Goal: Task Accomplishment & Management: Use online tool/utility

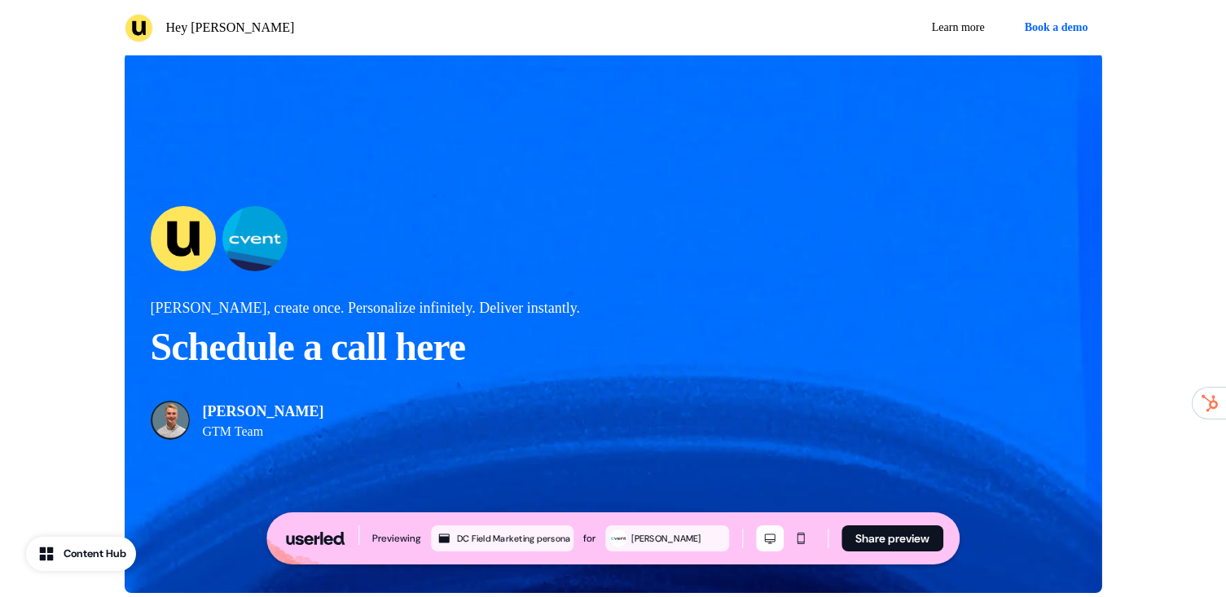
scroll to position [2634, 0]
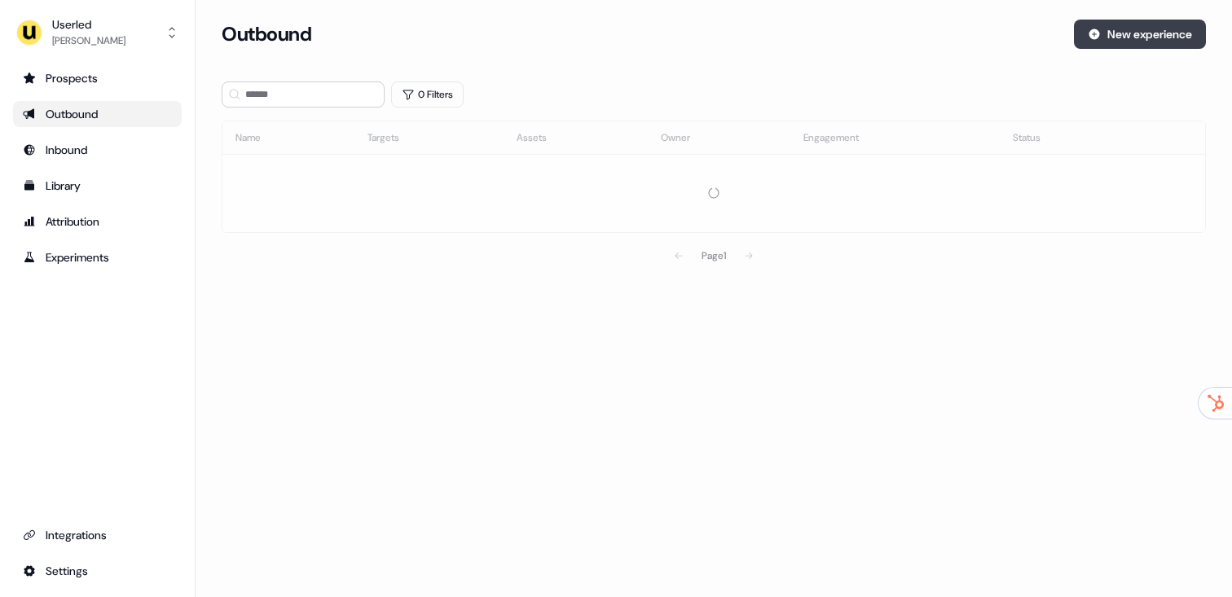
click at [1075, 40] on button "New experience" at bounding box center [1140, 34] width 132 height 29
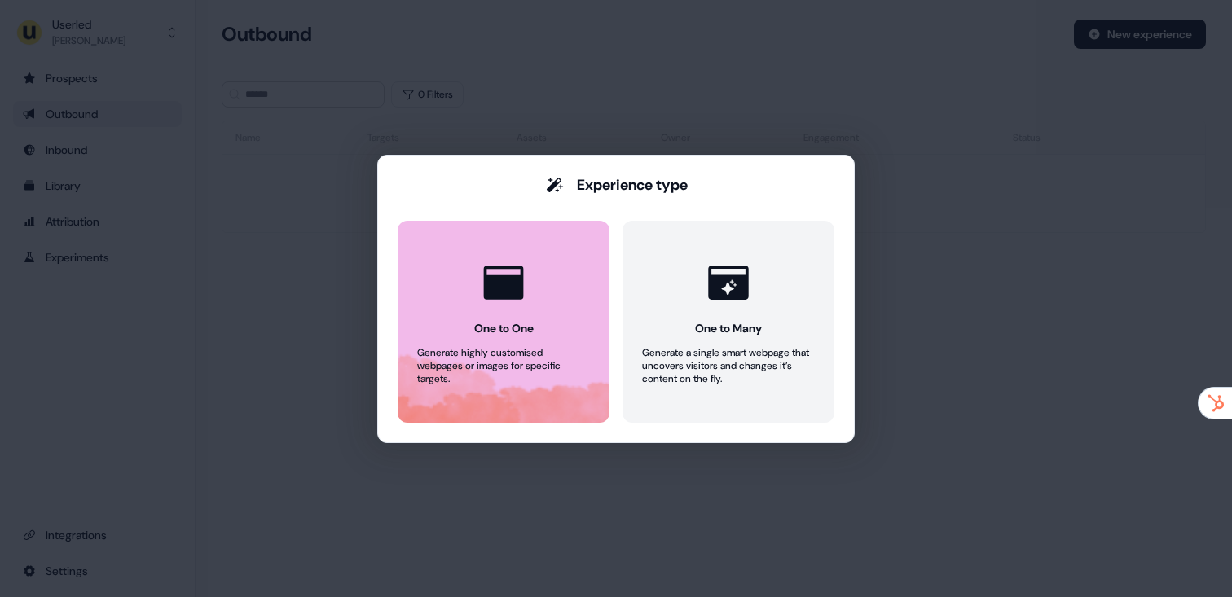
click at [437, 332] on button "One to One Generate highly customised webpages or images for specific targets." at bounding box center [504, 322] width 212 height 202
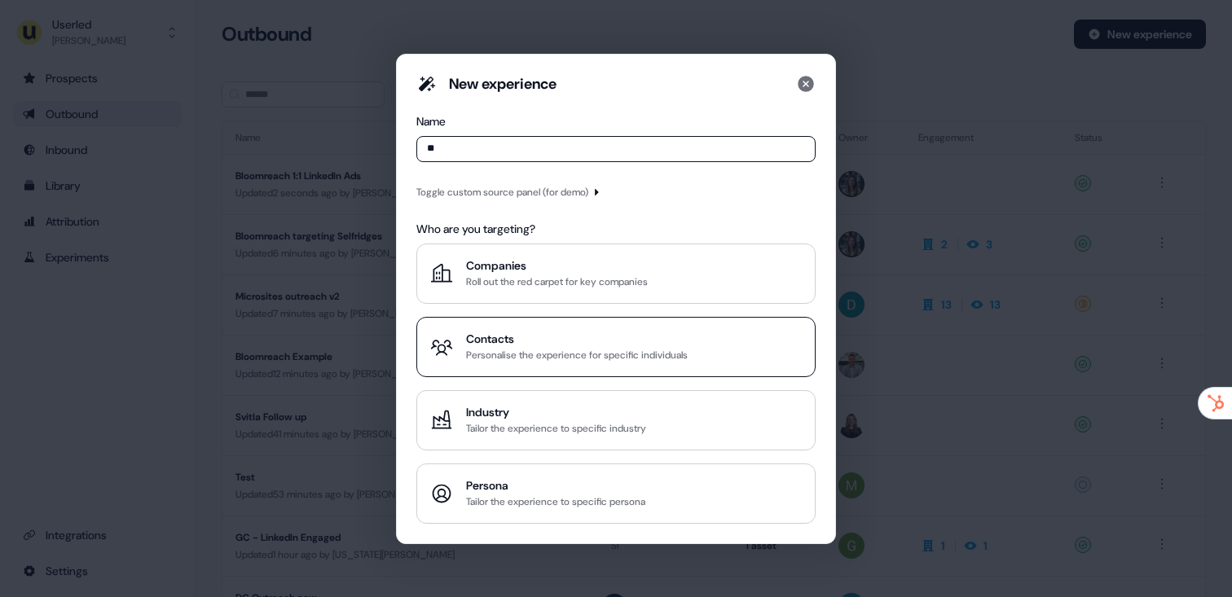
type input "**"
click at [533, 335] on div "Contacts" at bounding box center [577, 339] width 222 height 16
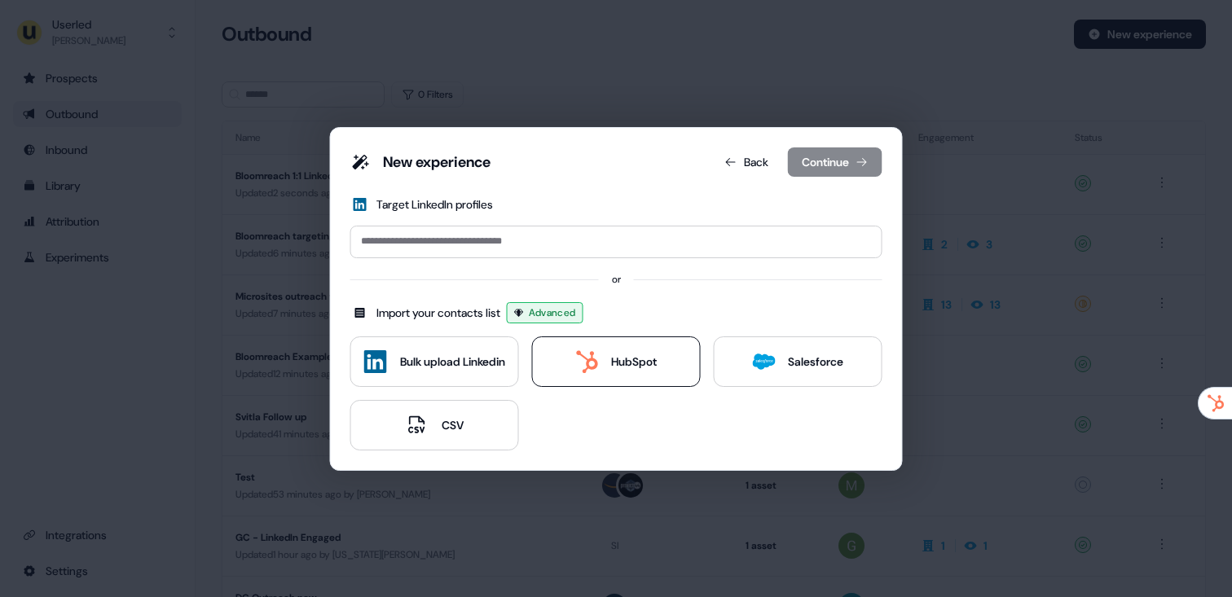
click at [619, 345] on button "HubSpot" at bounding box center [616, 361] width 169 height 51
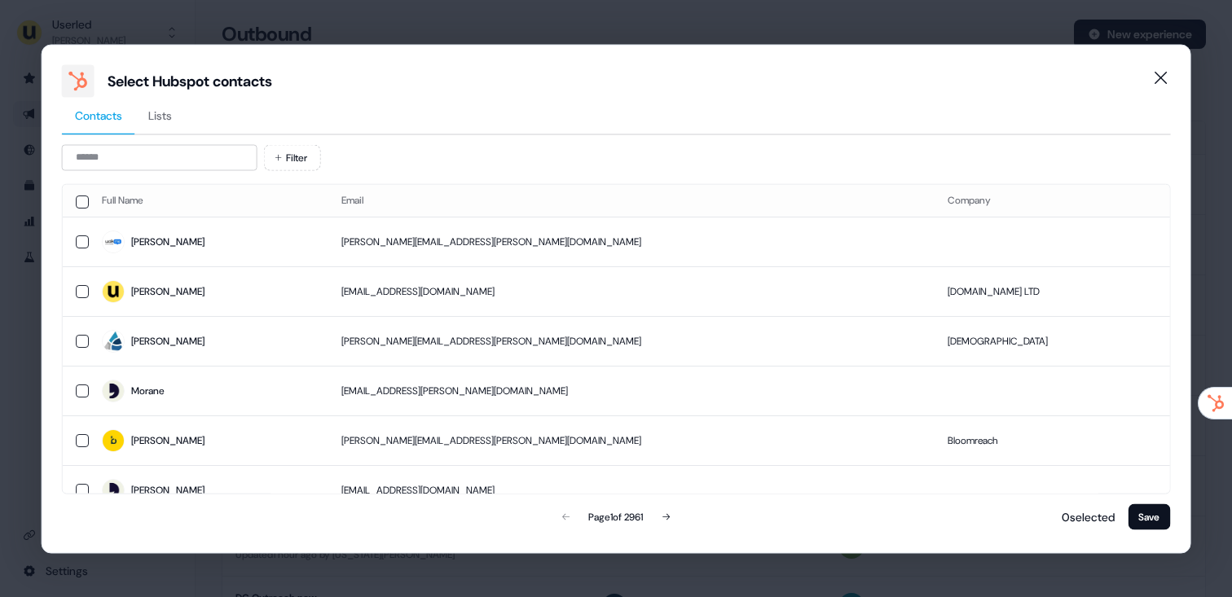
click at [176, 95] on div "Select Hubspot contacts" at bounding box center [616, 80] width 1109 height 33
click at [172, 105] on button "Lists" at bounding box center [160, 115] width 50 height 37
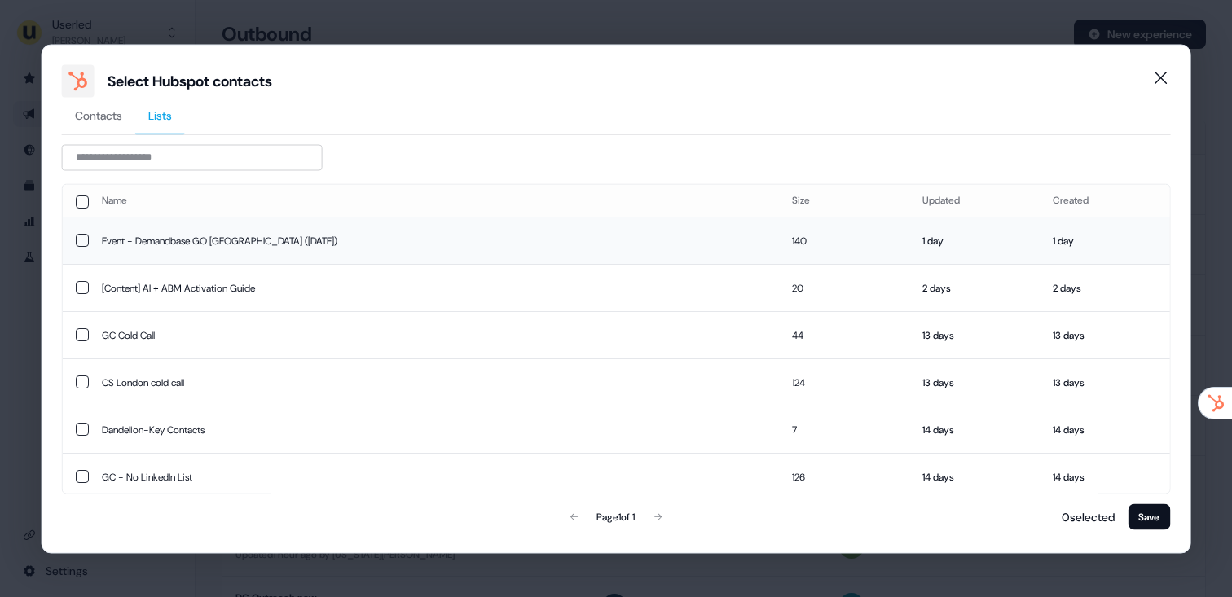
click at [219, 243] on td "Event - Demandbase GO NYC (10-07-2025)" at bounding box center [434, 240] width 690 height 47
click at [1166, 76] on icon "Close" at bounding box center [1160, 78] width 20 height 20
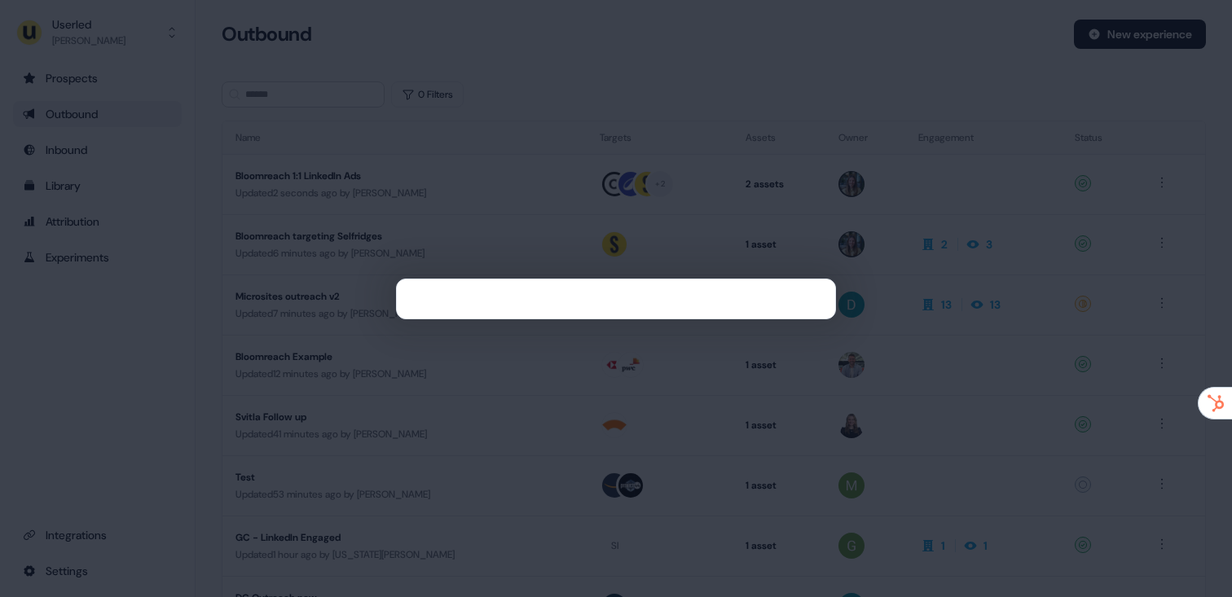
click at [1158, 79] on div at bounding box center [616, 298] width 1232 height 597
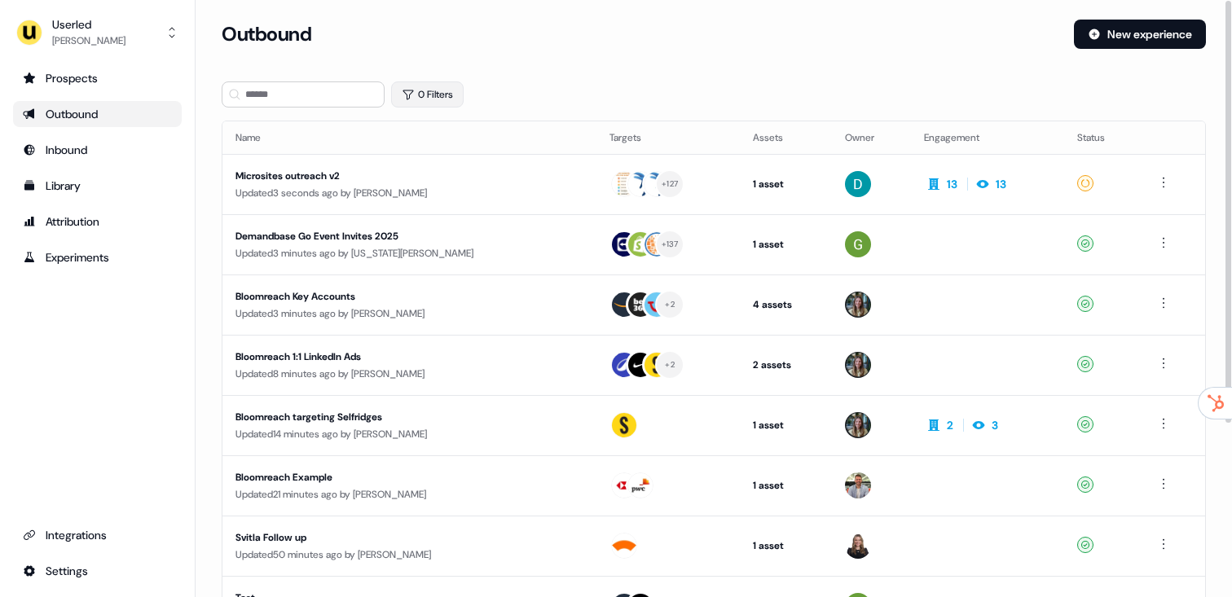
click at [437, 84] on button "0 Filters" at bounding box center [427, 94] width 73 height 26
click at [463, 156] on html "For the best experience switch devices to a bigger screen. Go to [DOMAIN_NAME] …" at bounding box center [616, 298] width 1232 height 597
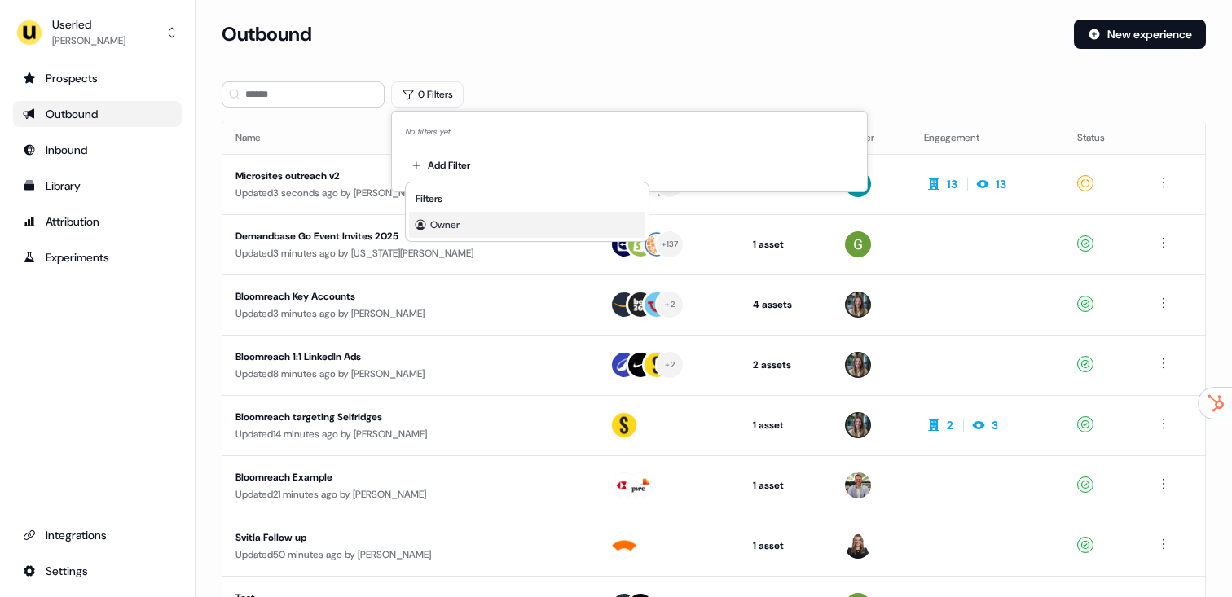
click at [457, 221] on span "Owner" at bounding box center [444, 224] width 29 height 13
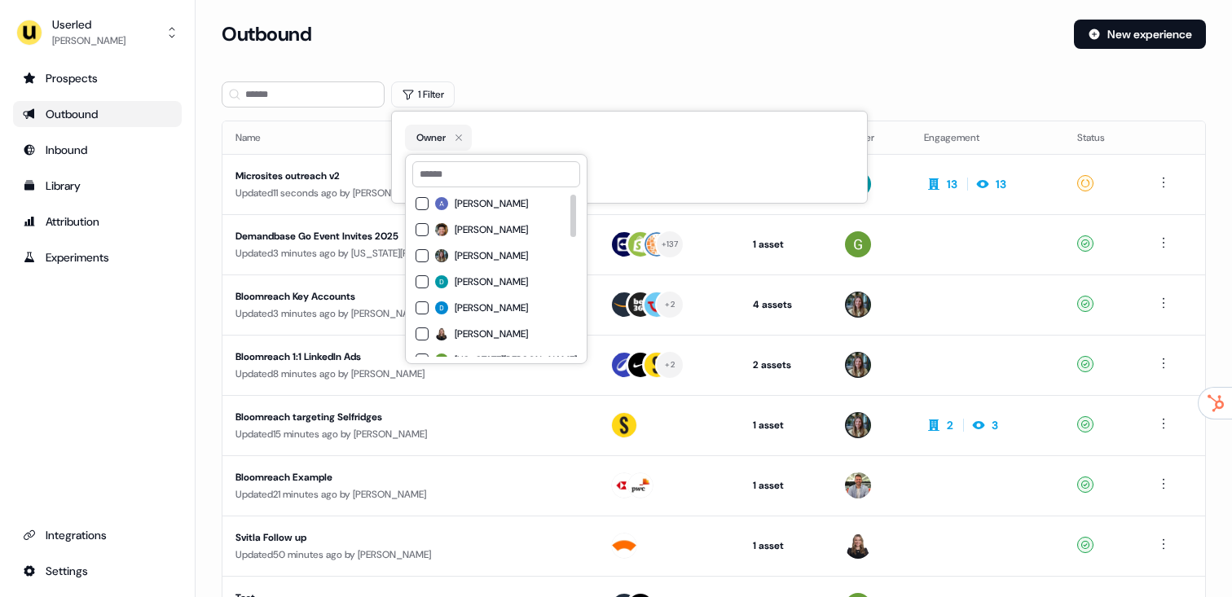
click at [478, 253] on span "[PERSON_NAME]" at bounding box center [491, 255] width 73 height 13
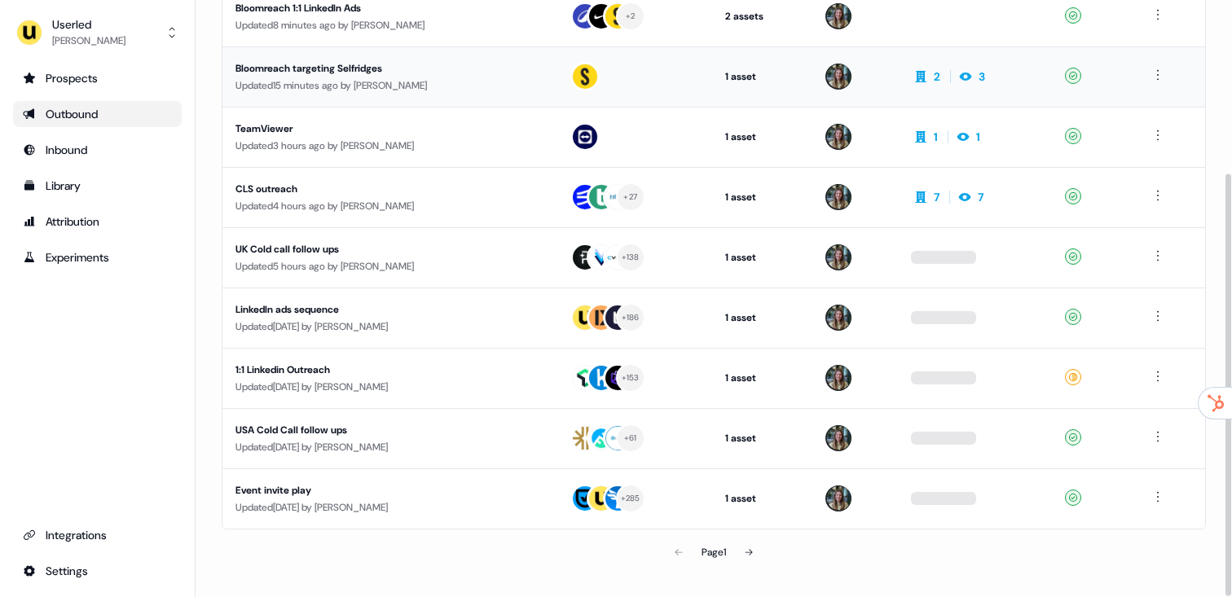
scroll to position [244, 0]
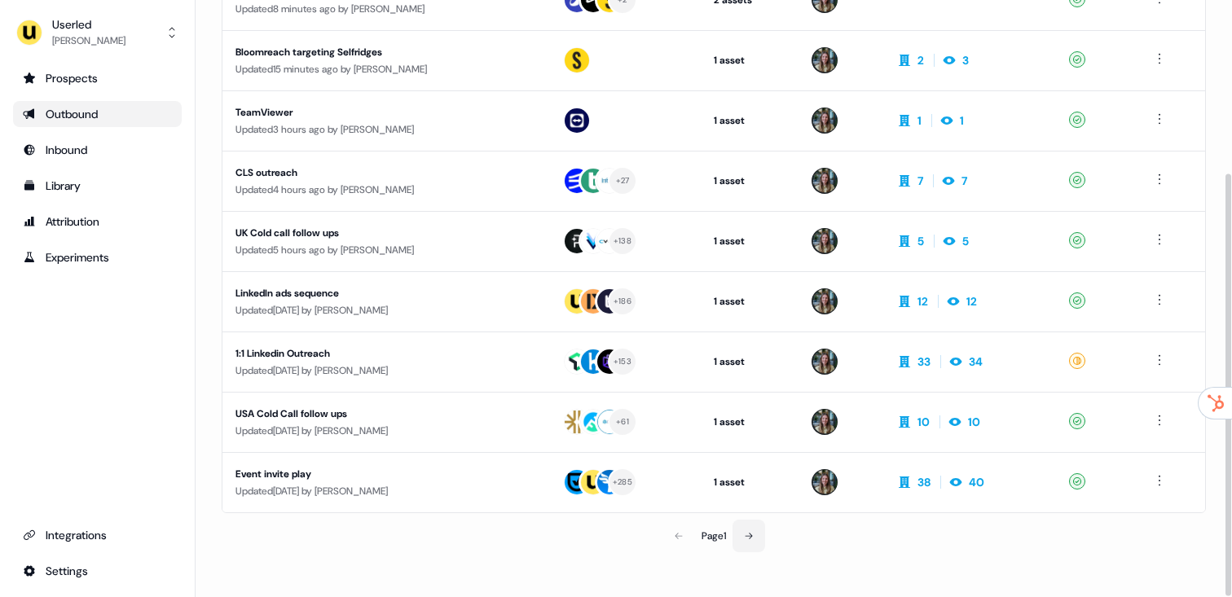
click at [747, 540] on button at bounding box center [748, 536] width 33 height 33
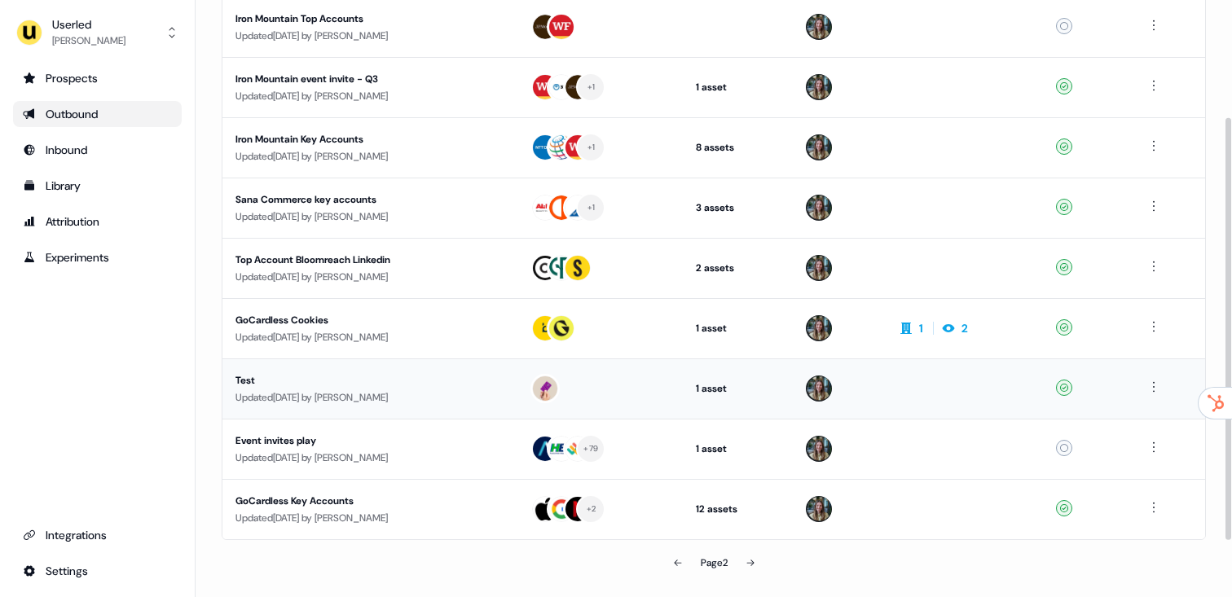
scroll to position [244, 0]
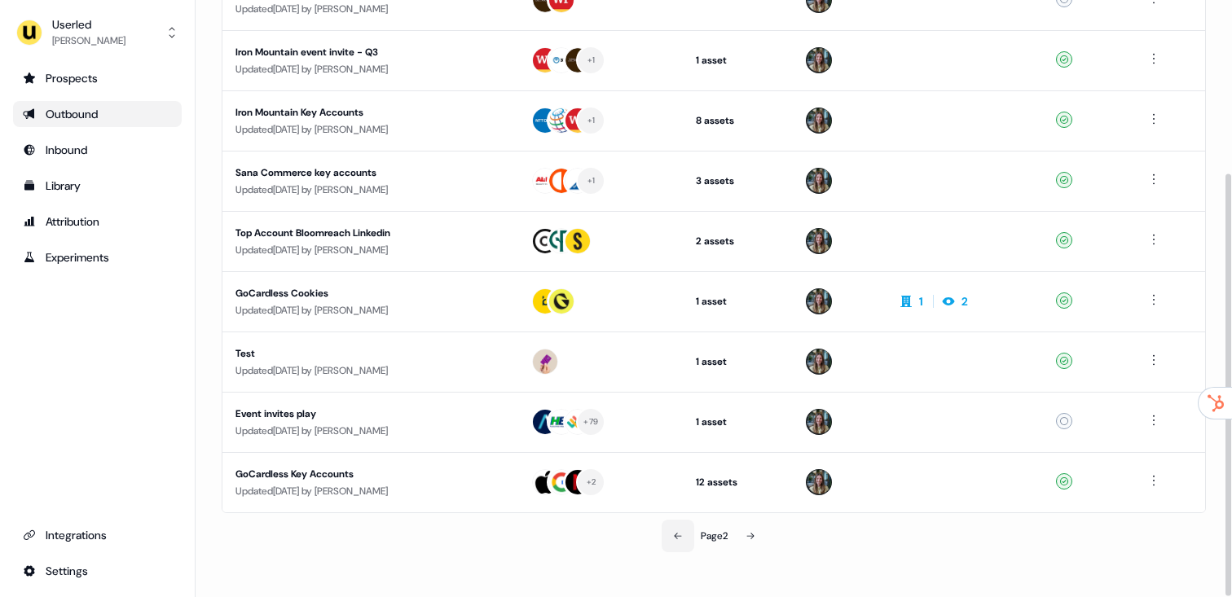
click at [667, 539] on button at bounding box center [677, 536] width 33 height 33
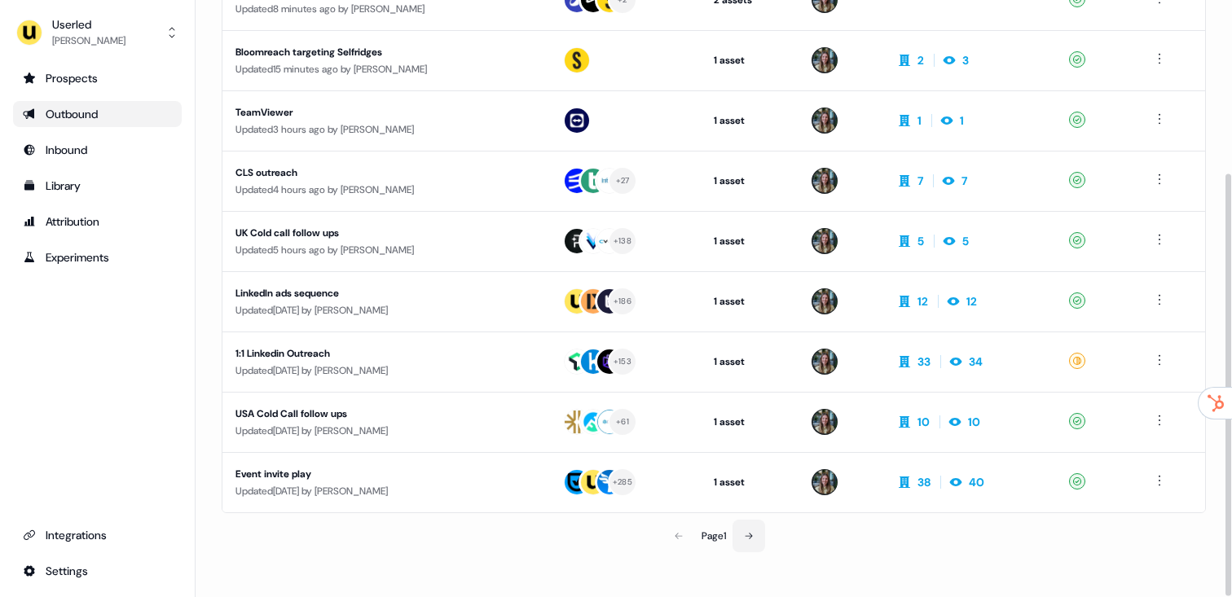
click at [756, 539] on button at bounding box center [748, 536] width 33 height 33
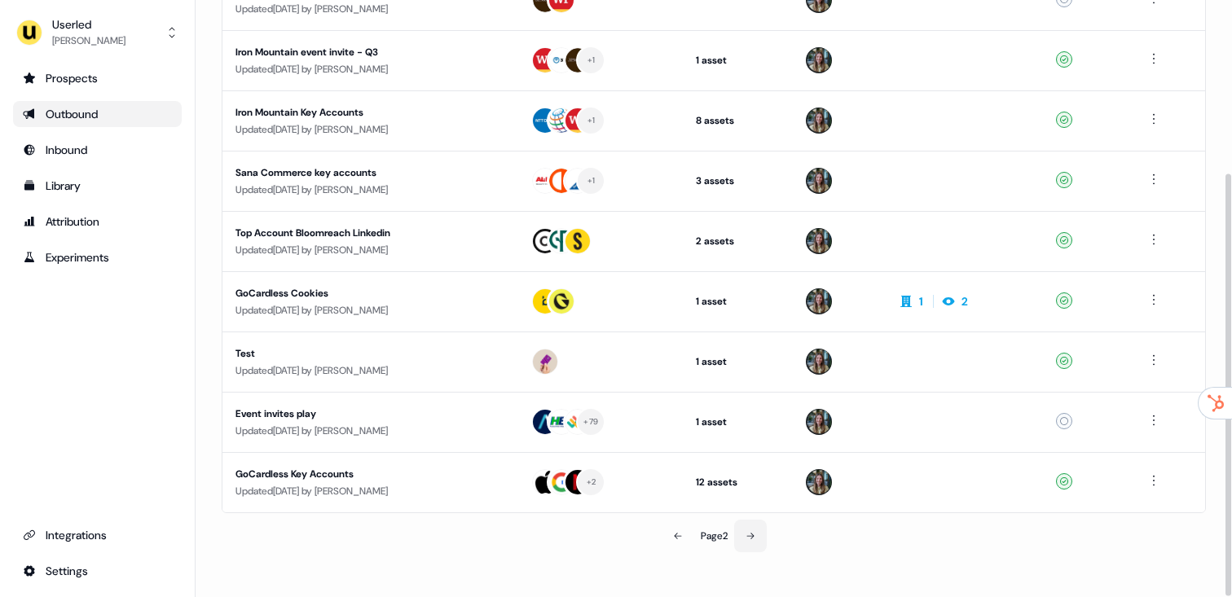
click at [754, 539] on icon at bounding box center [750, 536] width 10 height 10
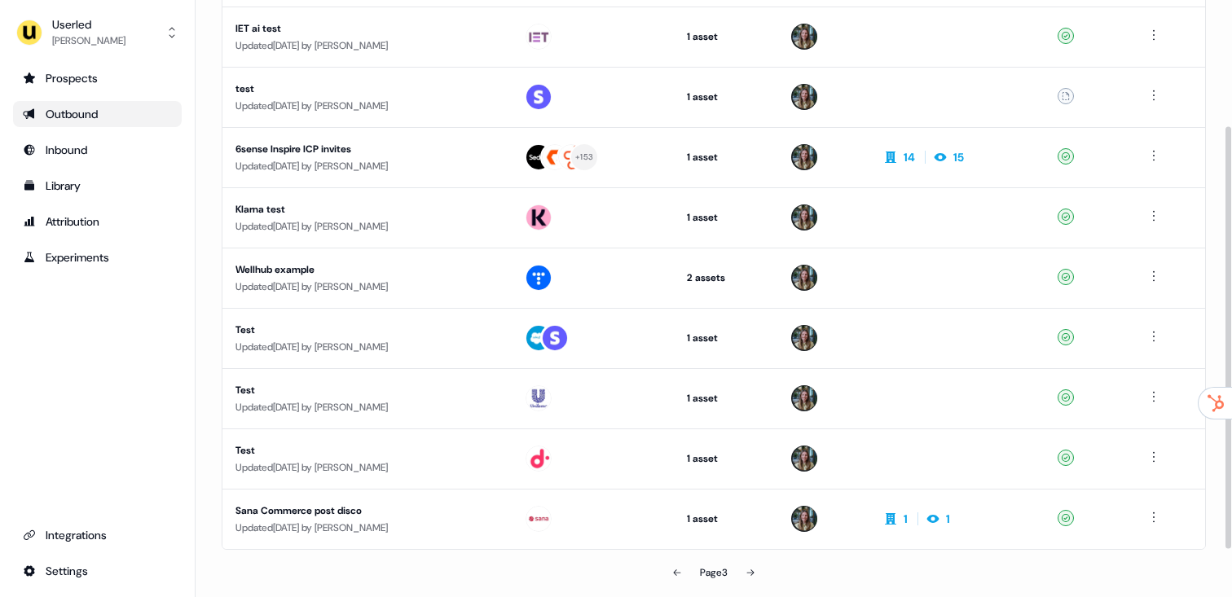
scroll to position [244, 0]
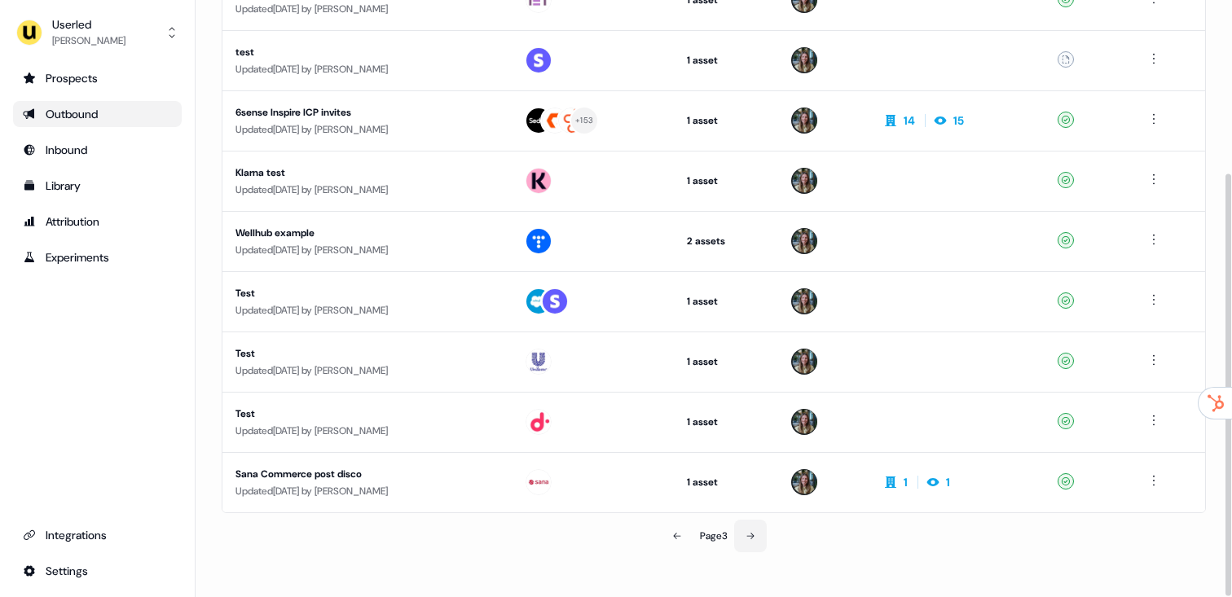
click at [753, 547] on button at bounding box center [750, 536] width 33 height 33
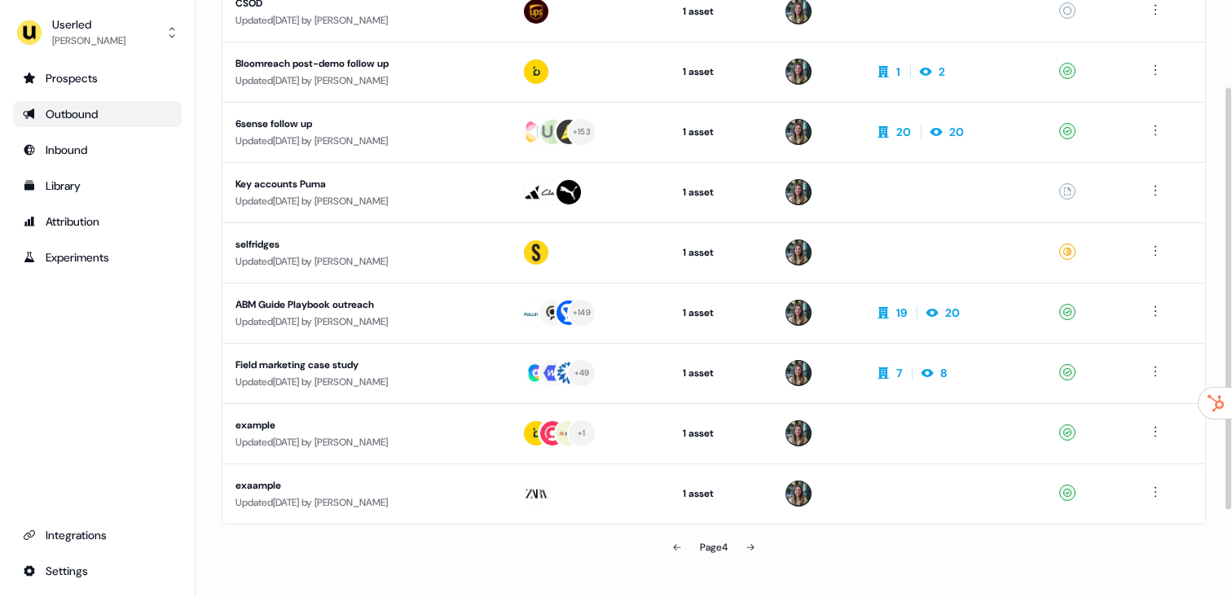
scroll to position [244, 0]
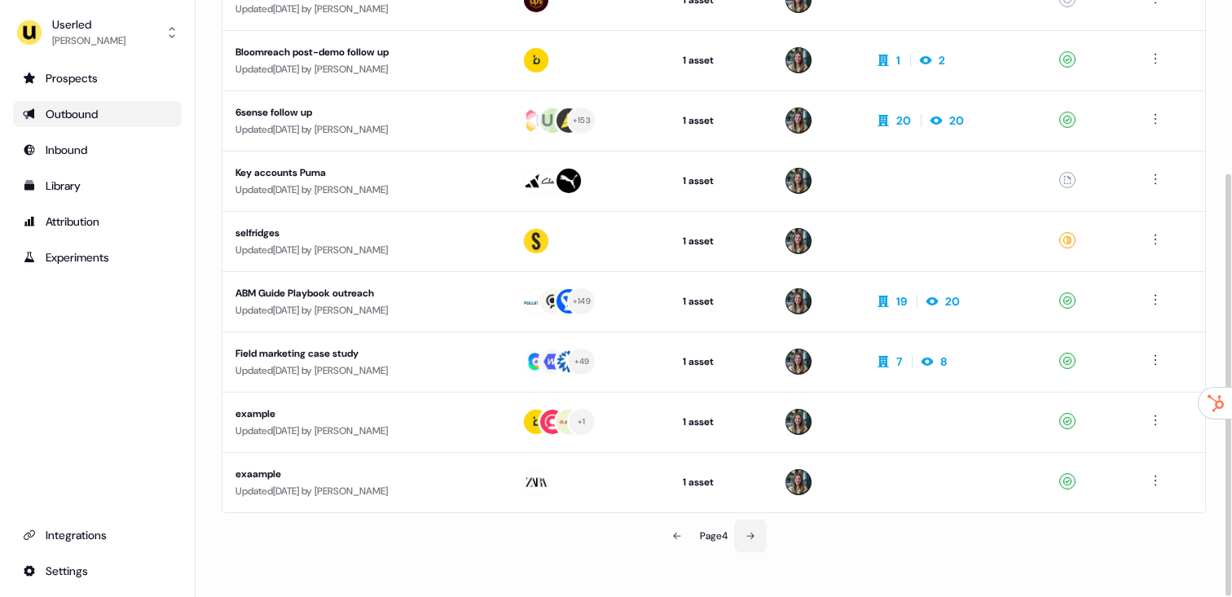
click at [766, 534] on button at bounding box center [750, 536] width 33 height 33
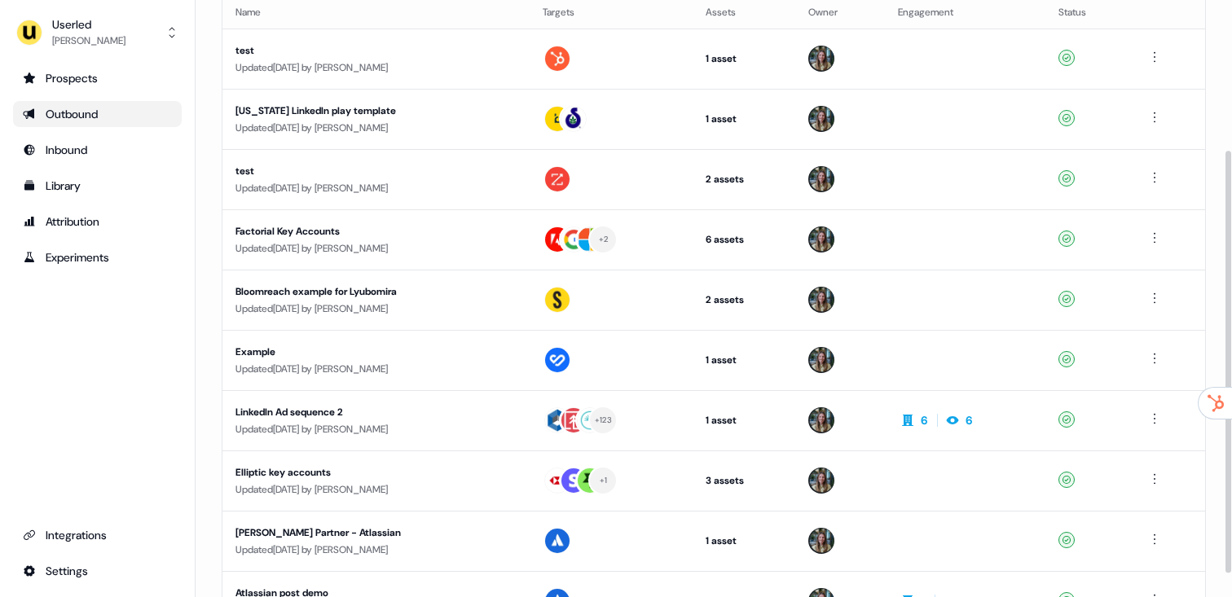
scroll to position [244, 0]
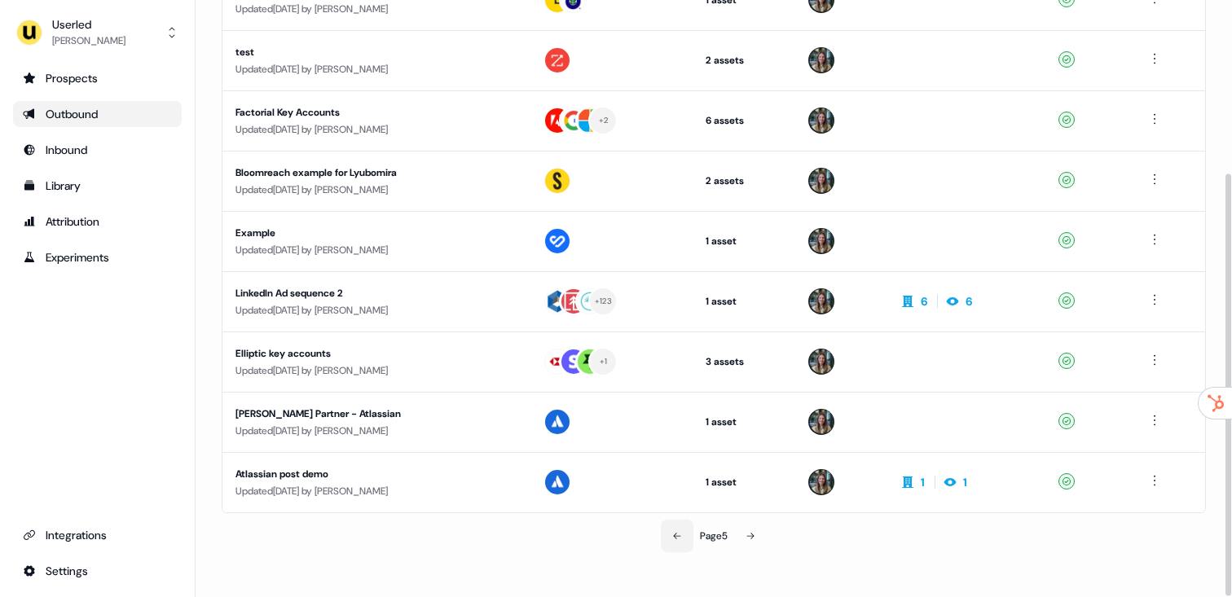
click at [674, 546] on button at bounding box center [677, 536] width 33 height 33
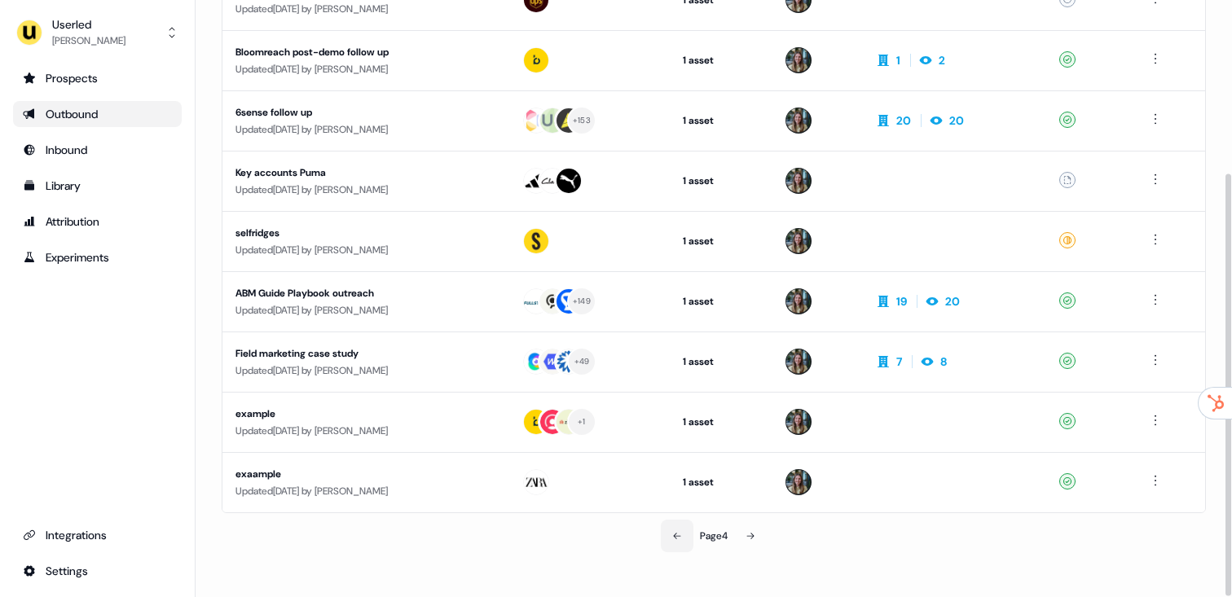
click at [674, 546] on button at bounding box center [677, 536] width 33 height 33
click at [674, 545] on button at bounding box center [677, 536] width 33 height 33
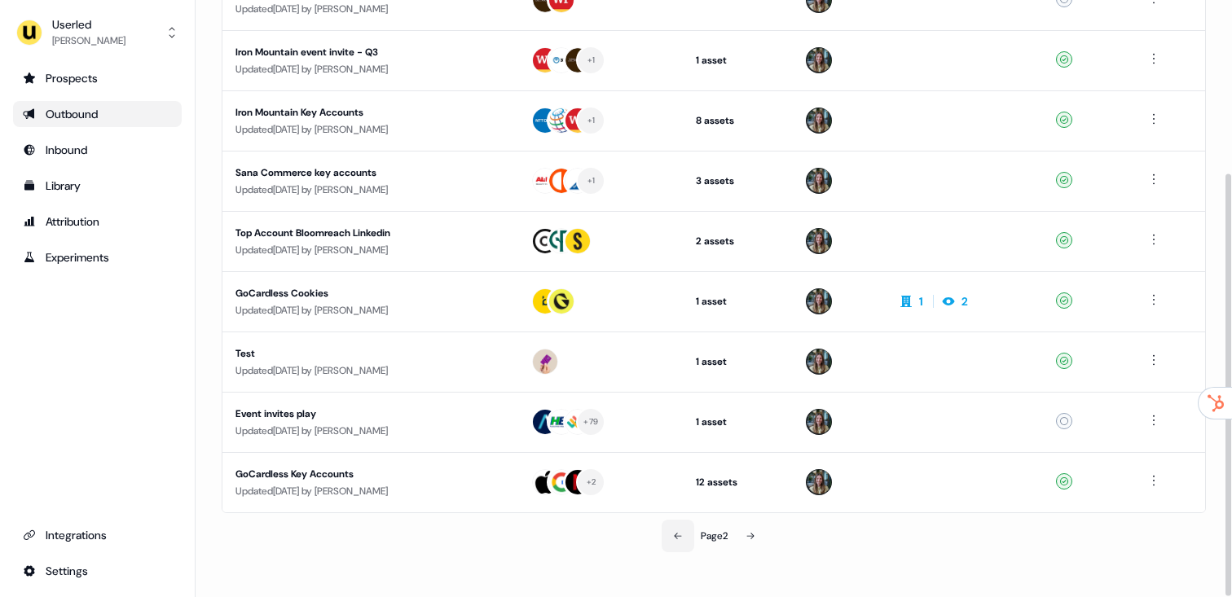
click at [673, 542] on button at bounding box center [677, 536] width 33 height 33
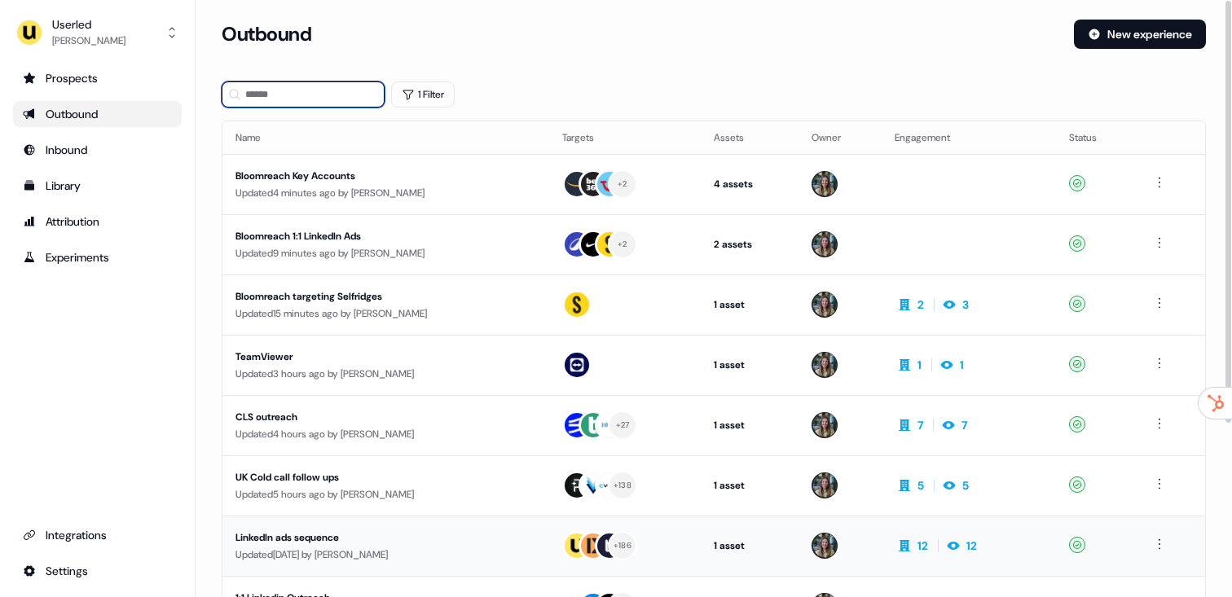
click at [283, 92] on input at bounding box center [303, 94] width 163 height 26
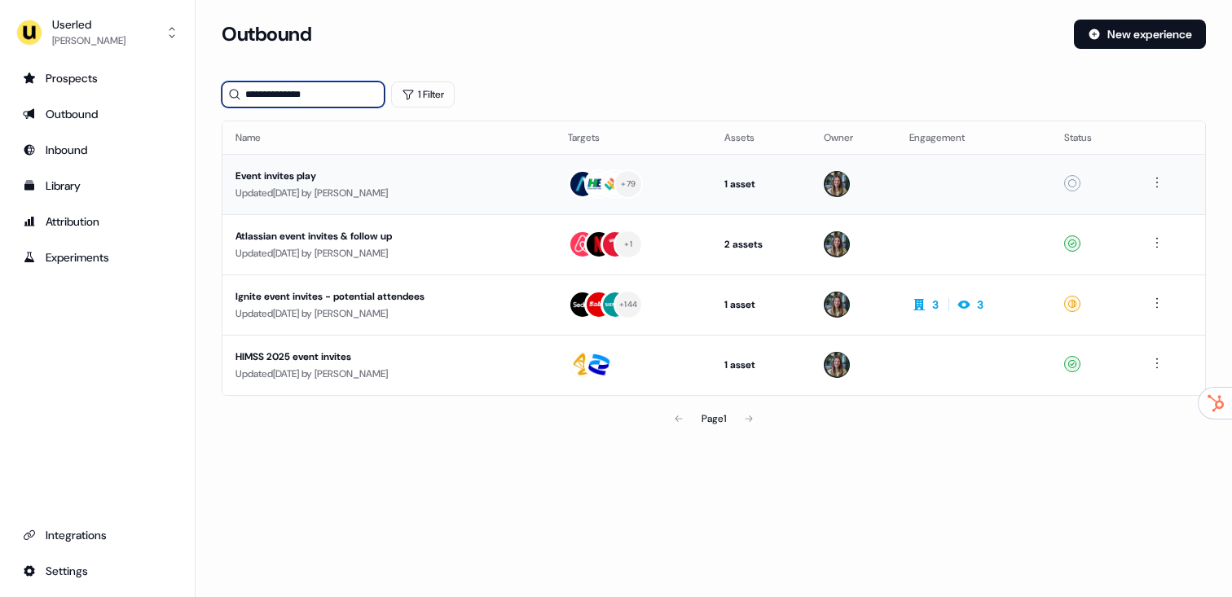
type input "**********"
click at [454, 172] on div "Event invites play" at bounding box center [388, 176] width 306 height 16
click at [326, 96] on input "**********" at bounding box center [303, 94] width 163 height 26
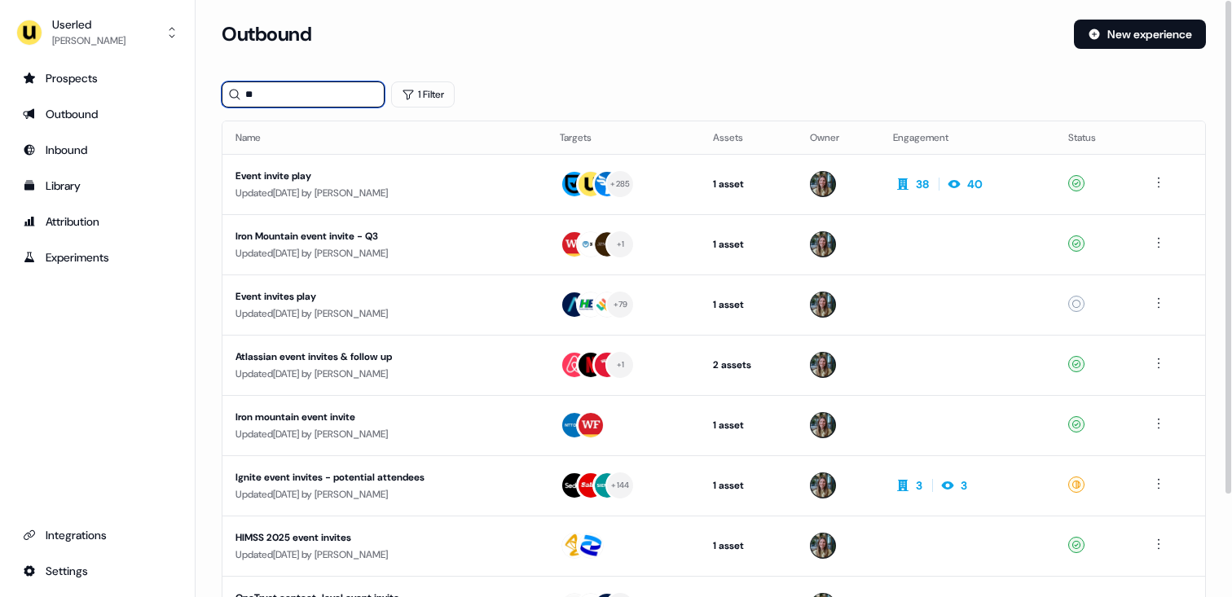
type input "*"
